Goal: Check status: Check status

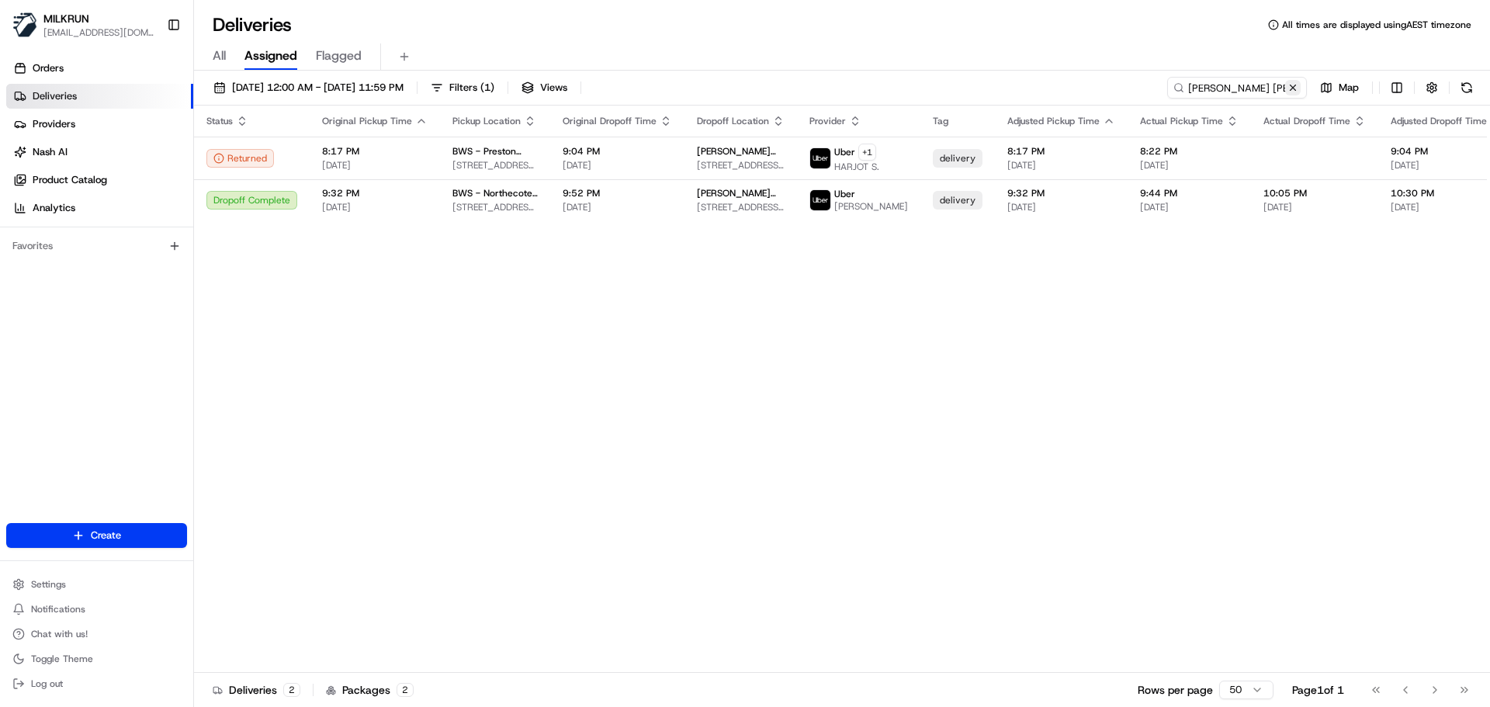
click at [1290, 89] on button at bounding box center [1293, 88] width 16 height 16
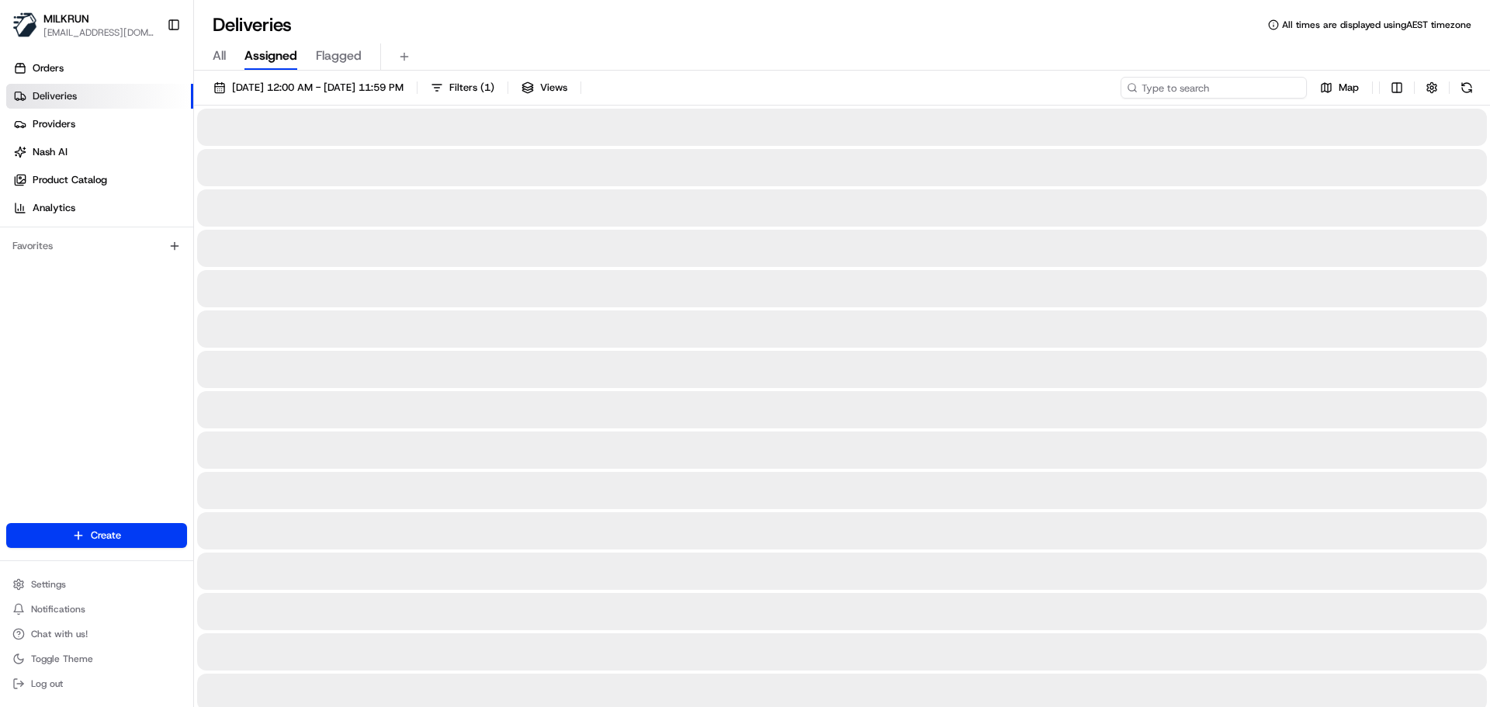
click at [1193, 85] on input at bounding box center [1213, 88] width 186 height 22
paste input "[PERSON_NAME]"
type input "[PERSON_NAME]"
click at [1146, 85] on input "[PERSON_NAME]" at bounding box center [1213, 88] width 186 height 22
click at [1143, 85] on input "[PERSON_NAME]" at bounding box center [1213, 88] width 186 height 22
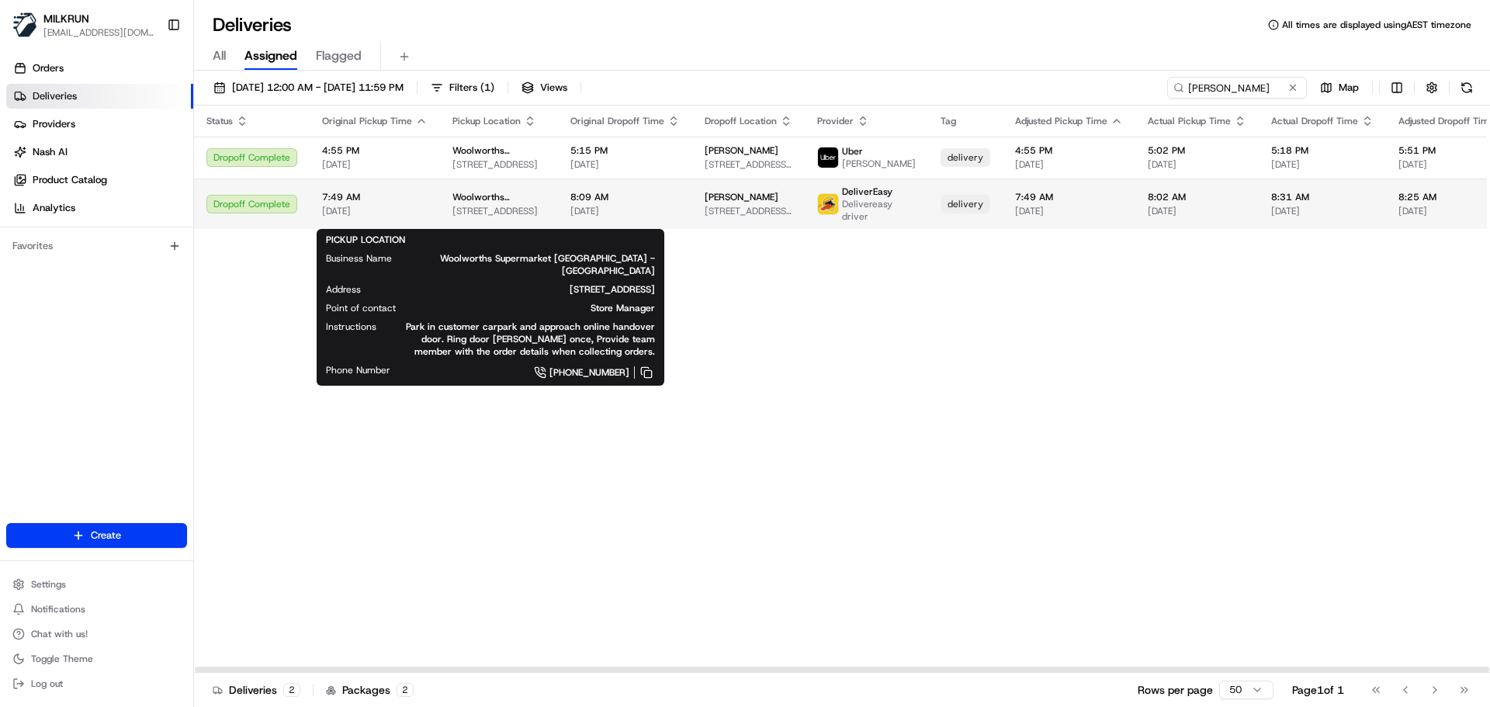
click at [508, 216] on span "[STREET_ADDRESS]" at bounding box center [498, 211] width 93 height 12
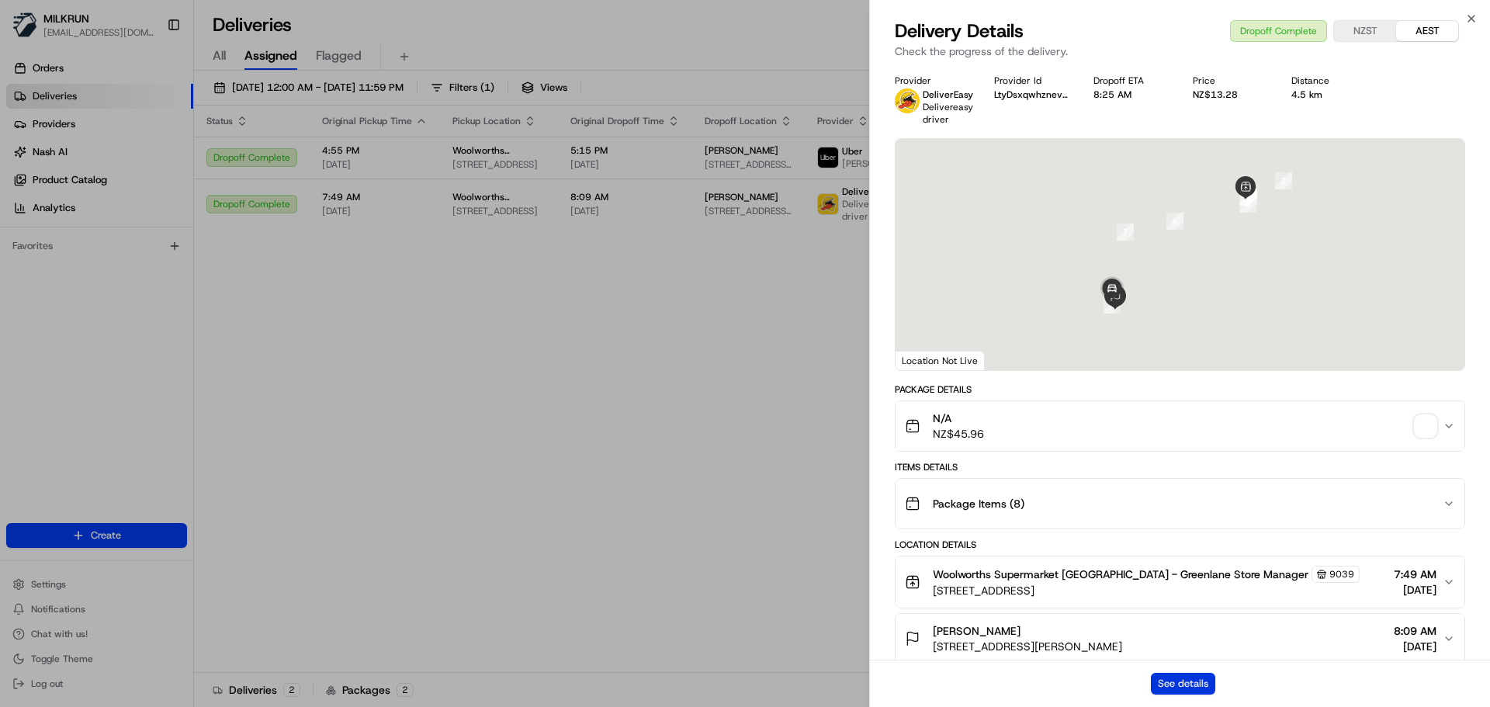
click at [1206, 680] on button "See details" at bounding box center [1183, 684] width 64 height 22
